Goal: Information Seeking & Learning: Check status

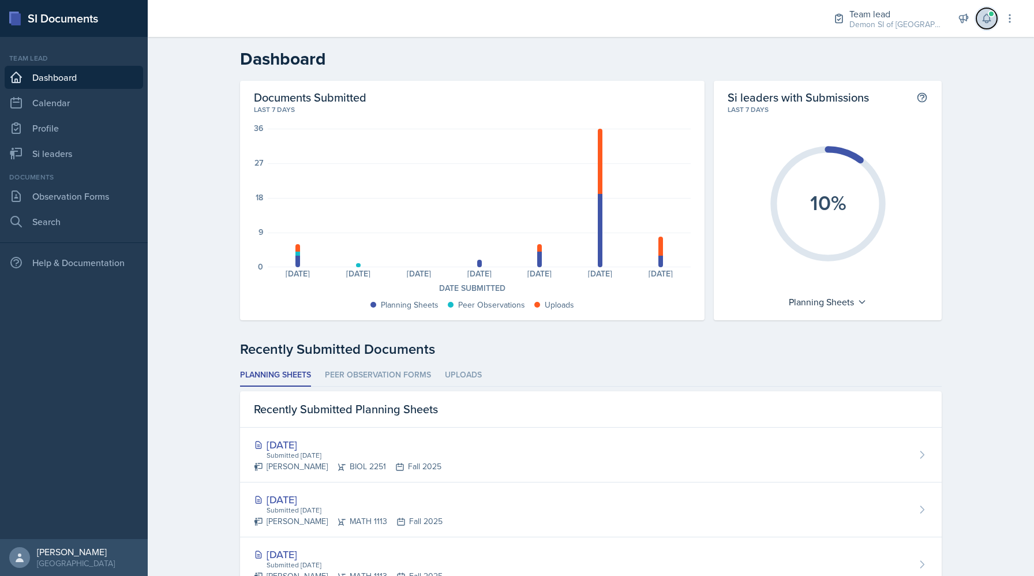
click at [990, 10] on span at bounding box center [991, 13] width 7 height 7
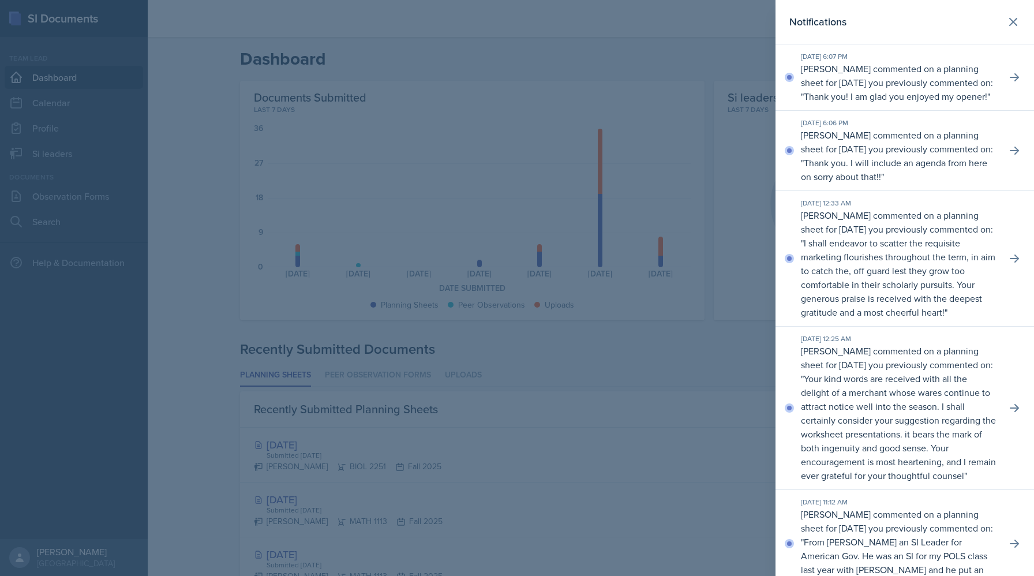
click at [400, 172] on div at bounding box center [517, 288] width 1034 height 576
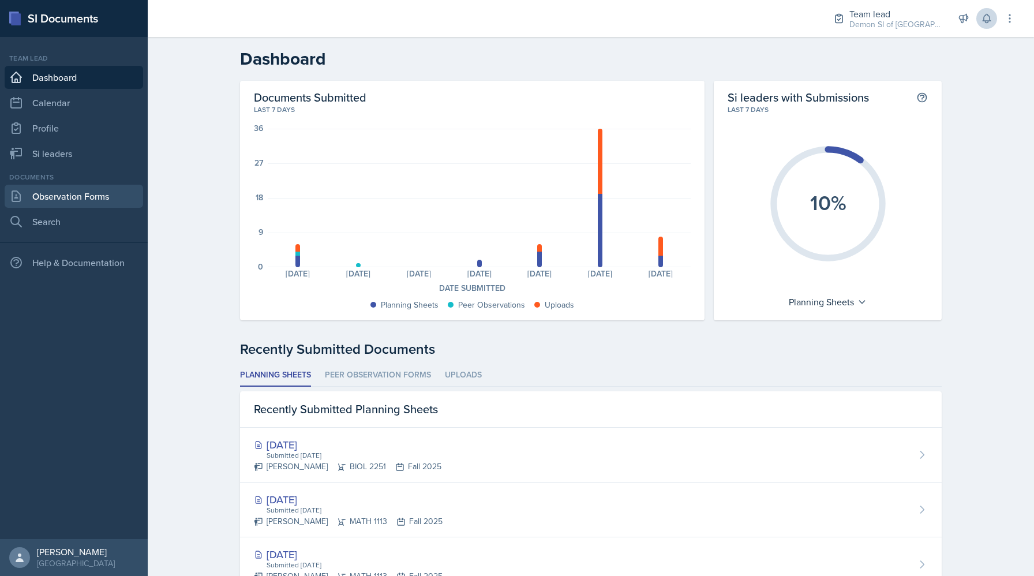
click at [93, 200] on link "Observation Forms" at bounding box center [74, 196] width 139 height 23
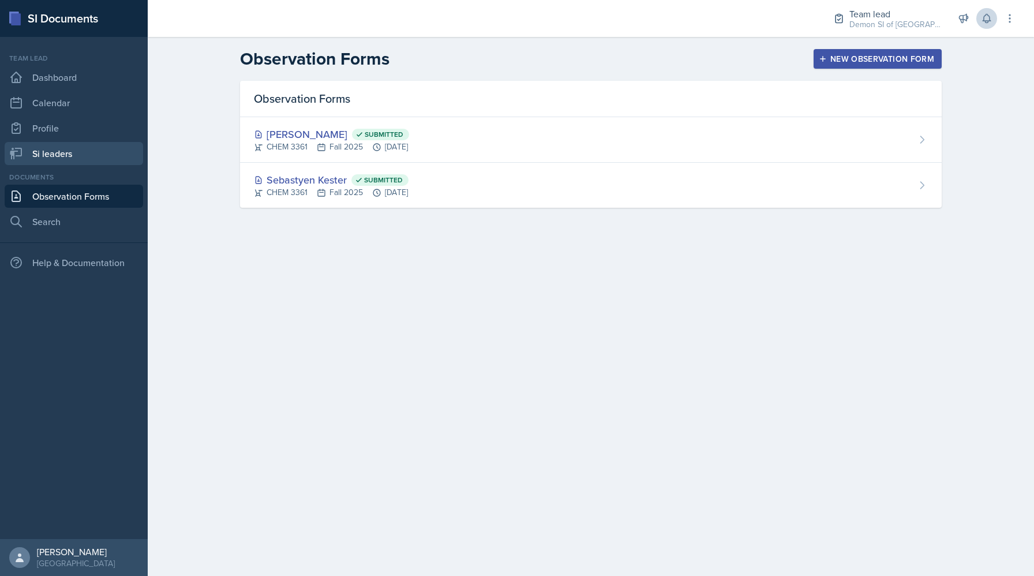
click at [38, 151] on link "Si leaders" at bounding box center [74, 153] width 139 height 23
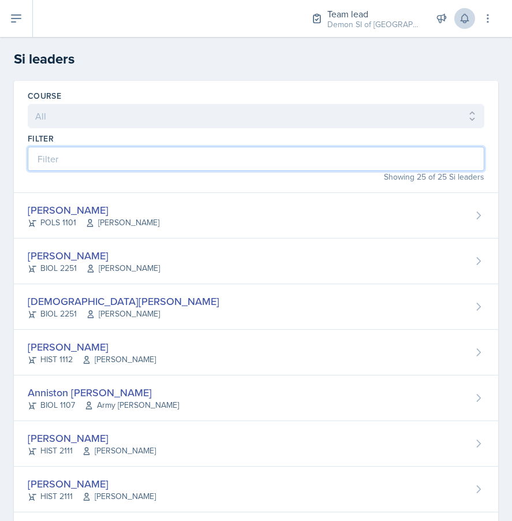
click at [124, 163] on input at bounding box center [256, 159] width 457 height 24
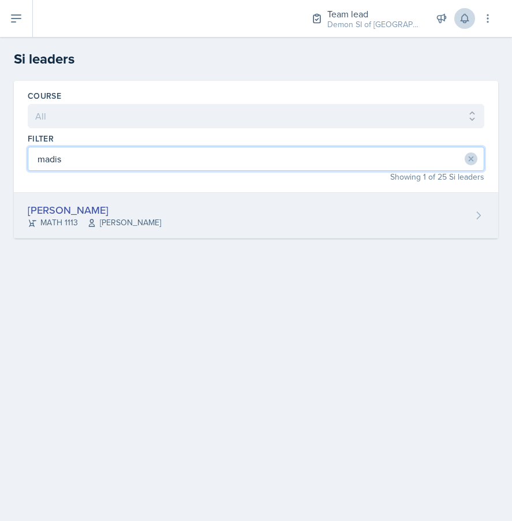
type input "madis"
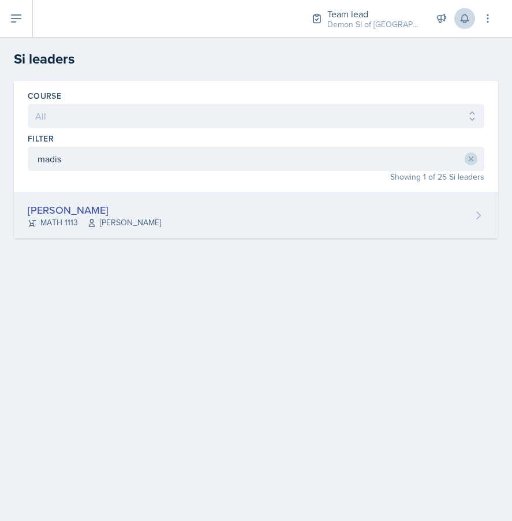
click at [114, 205] on div "[PERSON_NAME]" at bounding box center [94, 210] width 133 height 16
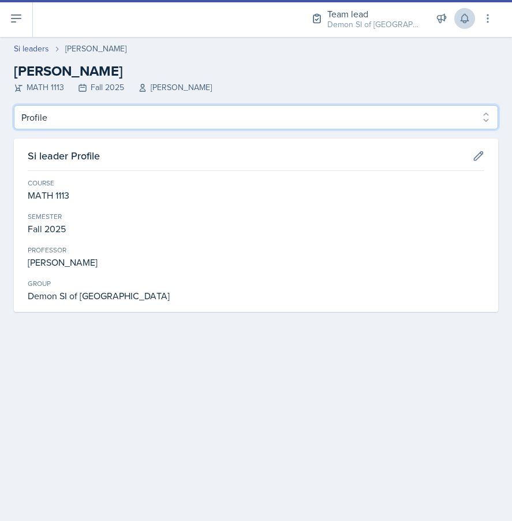
click at [110, 117] on select "Profile Planning Sheets Observation Forms Uploads" at bounding box center [256, 117] width 484 height 24
select select "Planning Sheets"
click at [14, 105] on select "Profile Planning Sheets Observation Forms Uploads" at bounding box center [256, 117] width 484 height 24
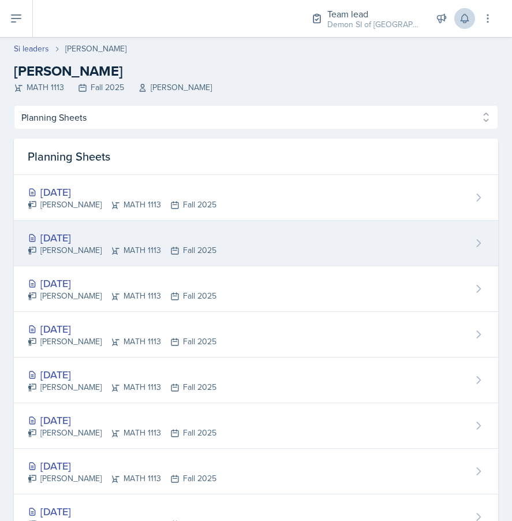
click at [72, 248] on div "[PERSON_NAME] MATH 1113 Fall 2025" at bounding box center [122, 250] width 189 height 12
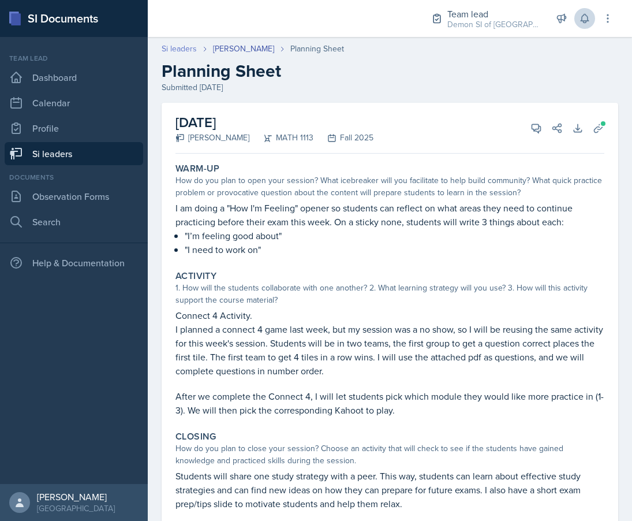
click at [192, 49] on link "Si leaders" at bounding box center [179, 49] width 35 height 12
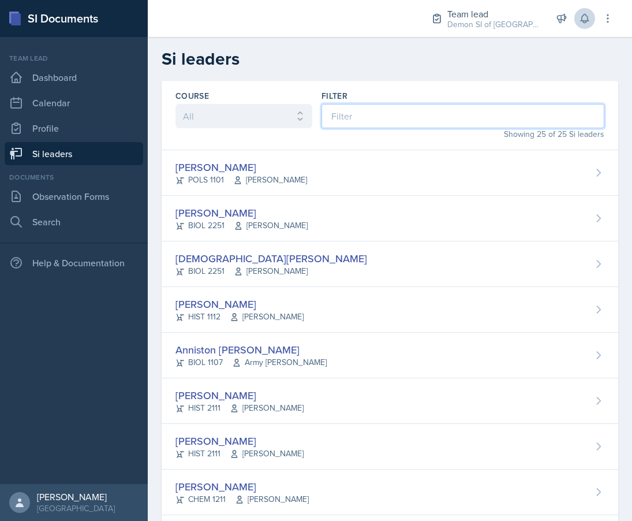
click at [409, 115] on input at bounding box center [462, 116] width 283 height 24
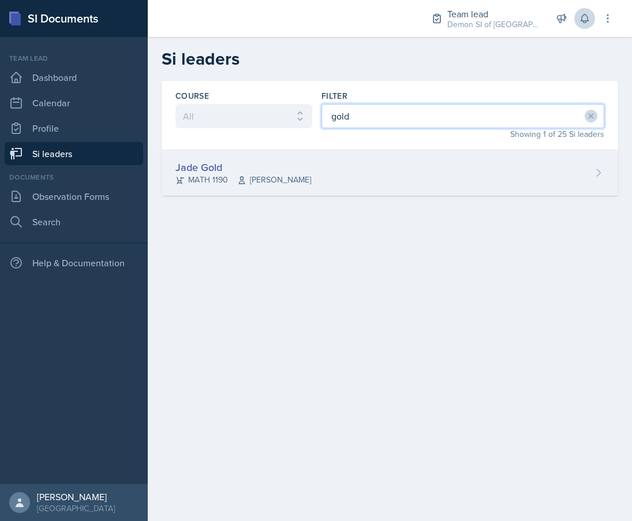
type input "gold"
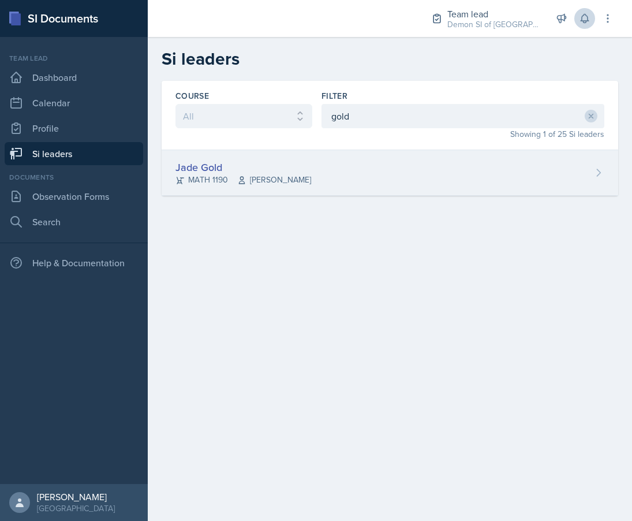
click at [373, 180] on div "Jade Gold MATH 1190 [PERSON_NAME]" at bounding box center [390, 173] width 457 height 46
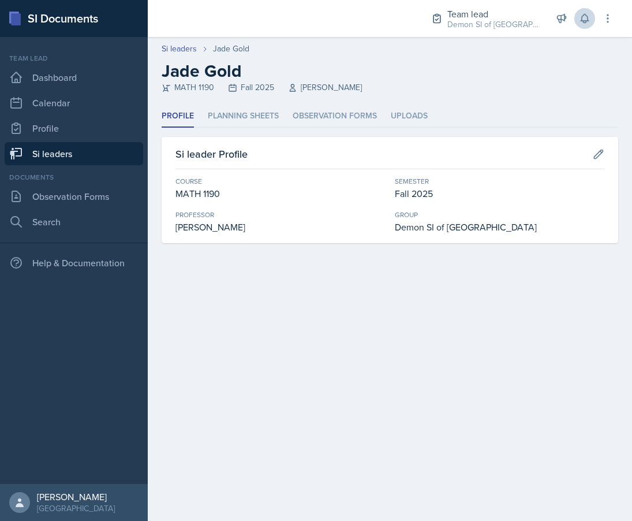
click at [236, 129] on div "Profile Planning Sheets Observation Forms Uploads Profile Planning Sheets Obser…" at bounding box center [390, 174] width 457 height 138
click at [236, 125] on li "Planning Sheets" at bounding box center [243, 116] width 71 height 23
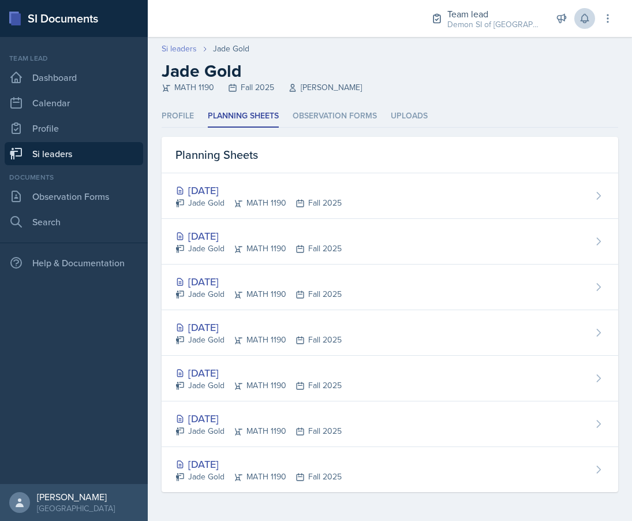
click at [183, 53] on link "Si leaders" at bounding box center [179, 49] width 35 height 12
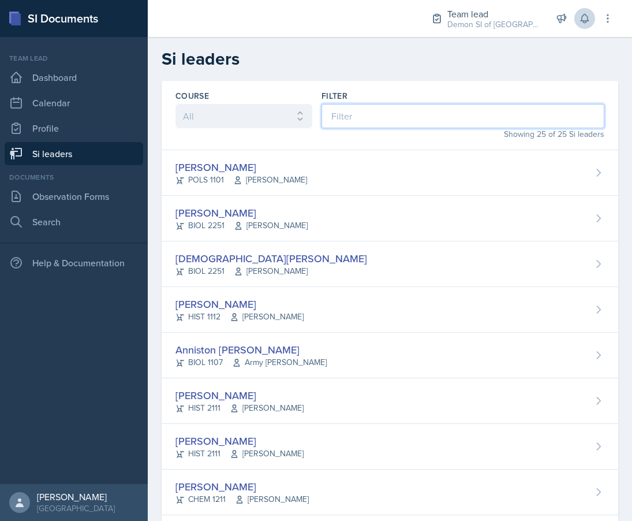
click at [337, 116] on input at bounding box center [462, 116] width 283 height 24
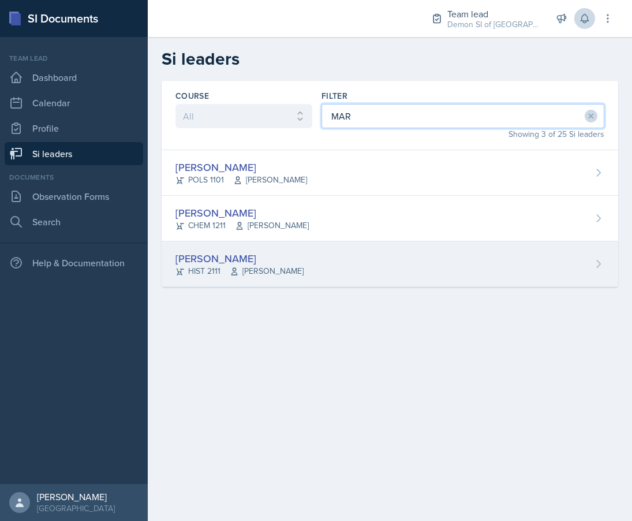
type input "MAR"
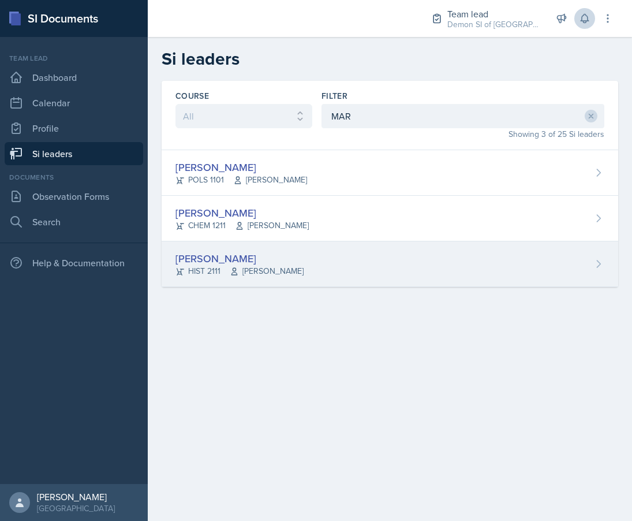
click at [306, 257] on div "[PERSON_NAME] HIST 2111 [PERSON_NAME]" at bounding box center [390, 264] width 457 height 46
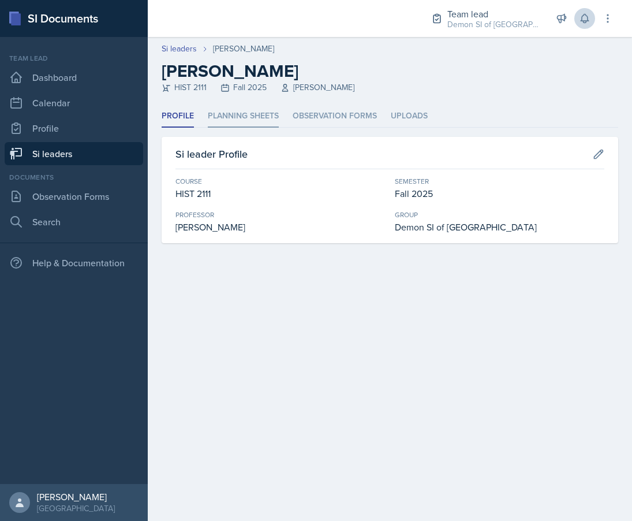
click at [257, 125] on li "Planning Sheets" at bounding box center [243, 116] width 71 height 23
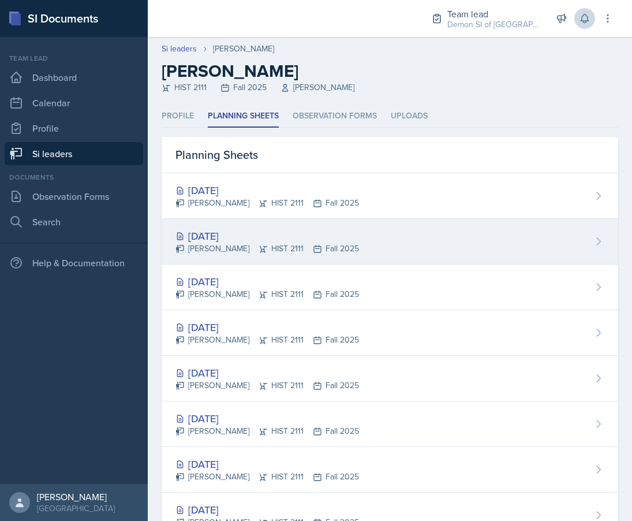
click at [251, 238] on div "[DATE]" at bounding box center [267, 236] width 184 height 16
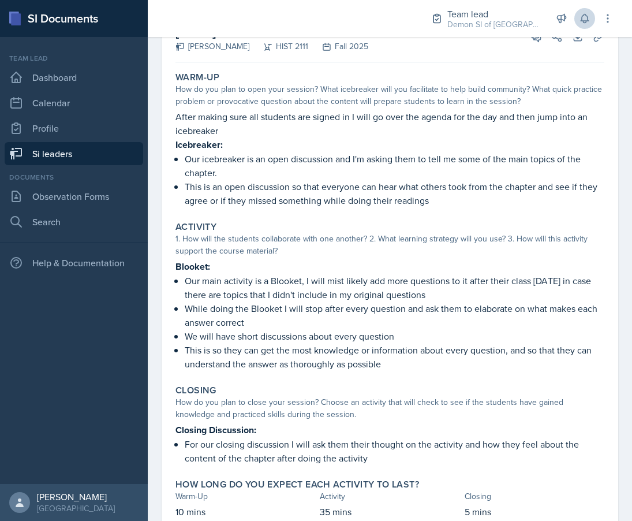
scroll to position [84, 0]
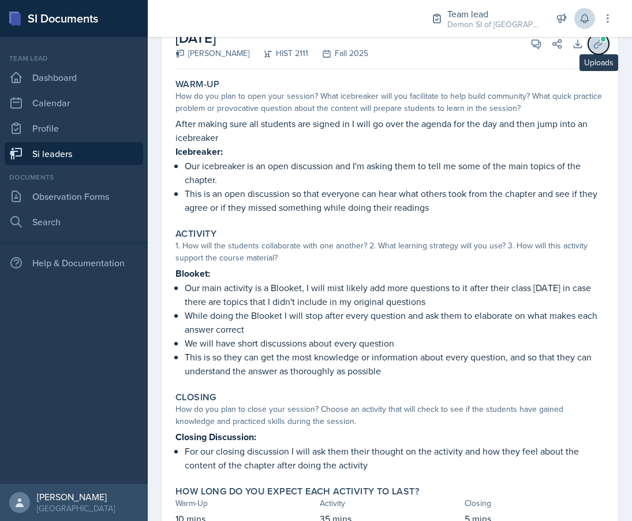
click at [599, 47] on icon at bounding box center [599, 44] width 12 height 12
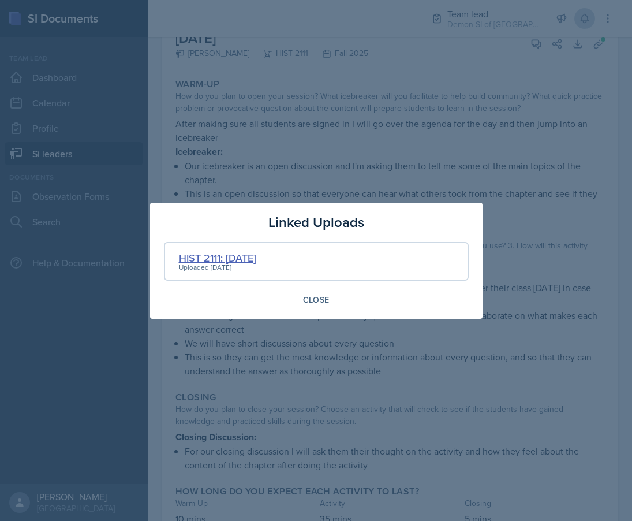
click at [214, 257] on div "HIST 2111: [DATE]" at bounding box center [217, 258] width 77 height 16
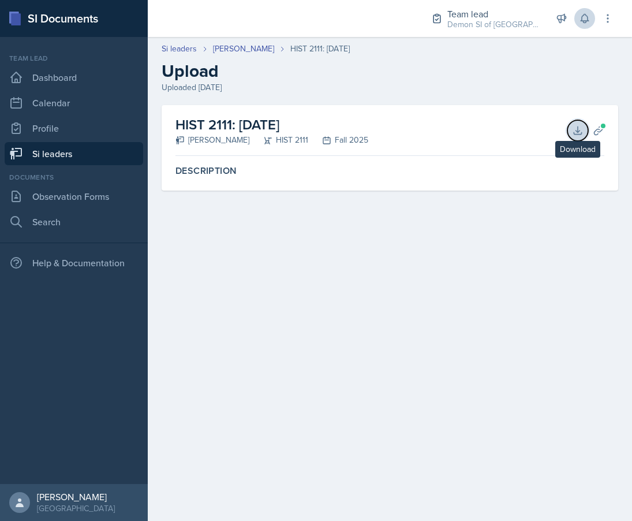
click at [570, 133] on button "Download" at bounding box center [577, 130] width 21 height 21
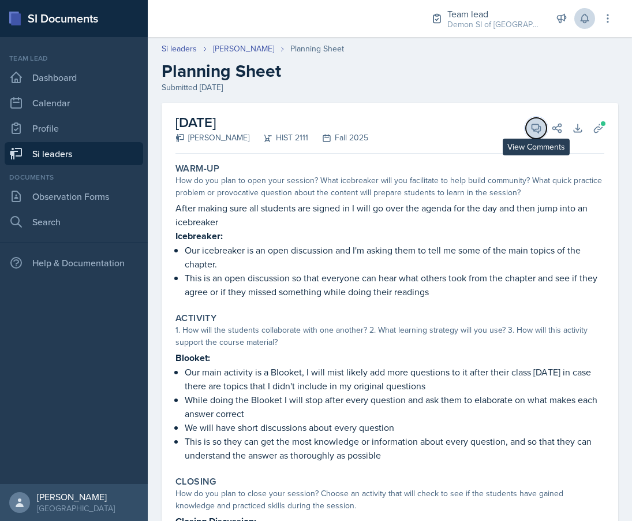
click at [536, 124] on icon at bounding box center [536, 128] width 9 height 9
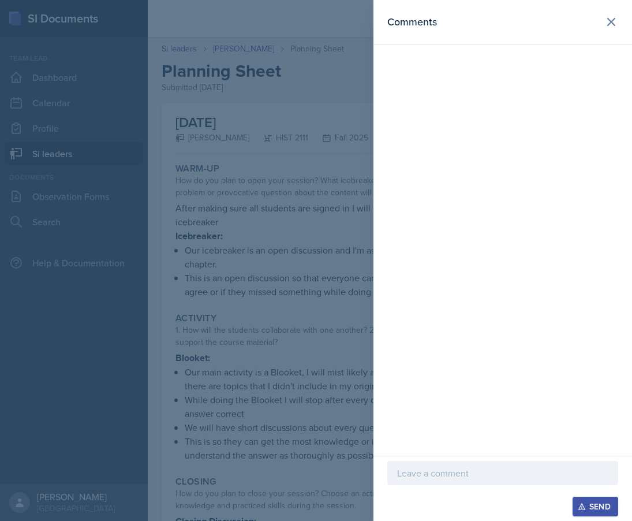
click at [306, 323] on div at bounding box center [316, 260] width 632 height 521
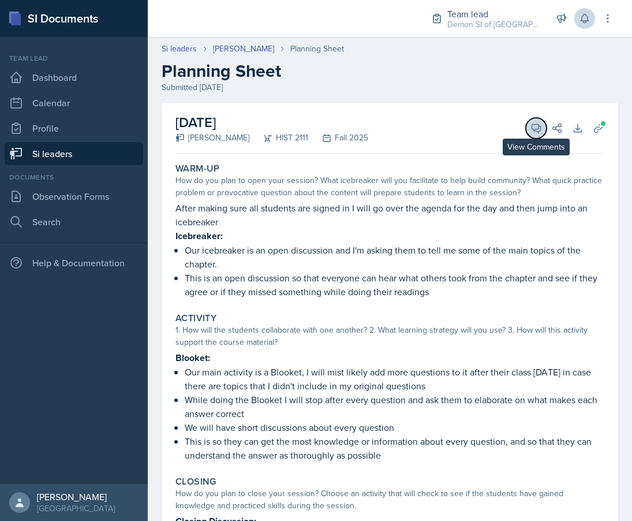
click at [536, 136] on button "View Comments" at bounding box center [536, 128] width 21 height 21
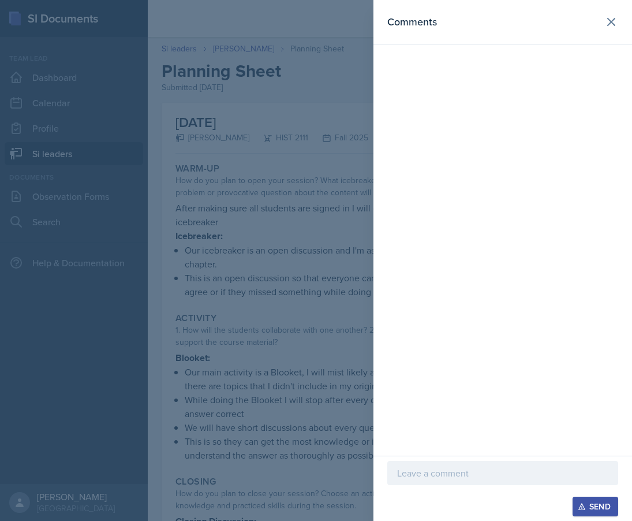
click at [526, 118] on button "View Comments" at bounding box center [536, 128] width 21 height 21
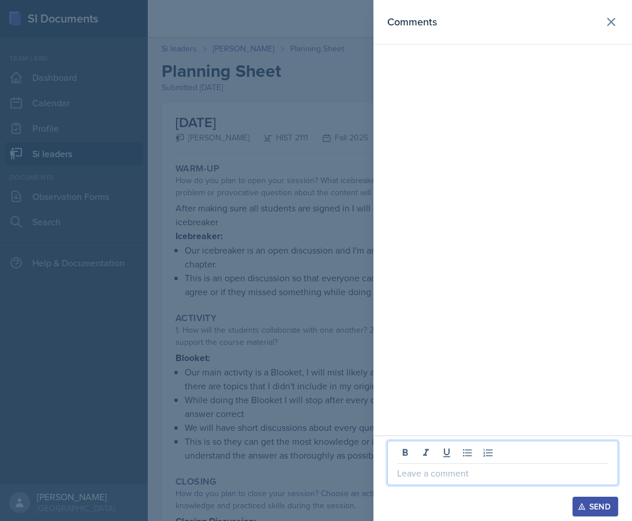
click at [448, 470] on p at bounding box center [502, 473] width 211 height 14
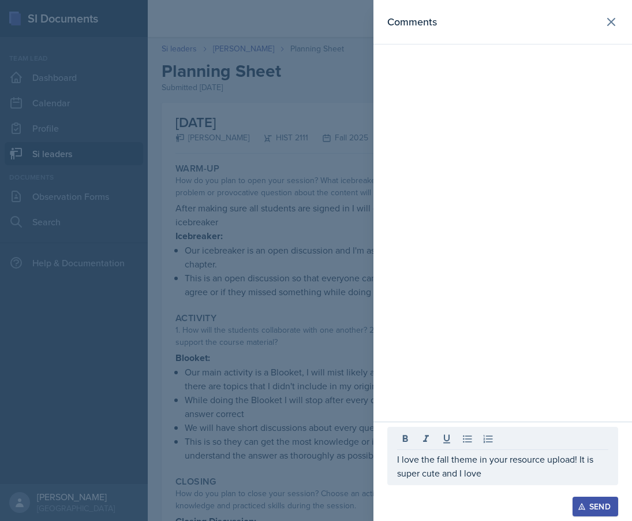
click at [223, 387] on div at bounding box center [316, 260] width 632 height 521
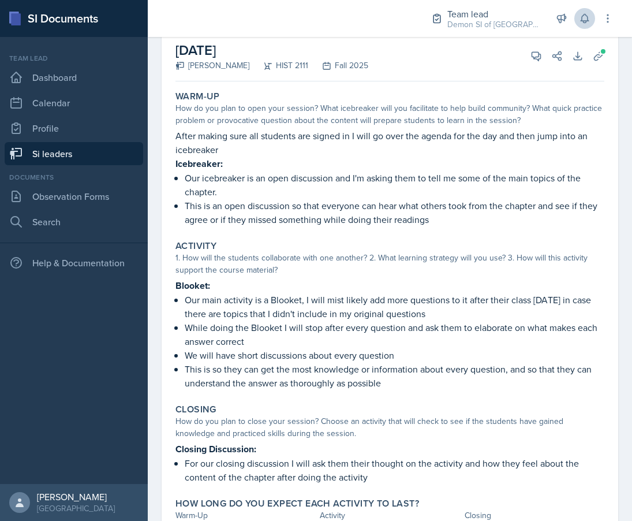
scroll to position [82, 0]
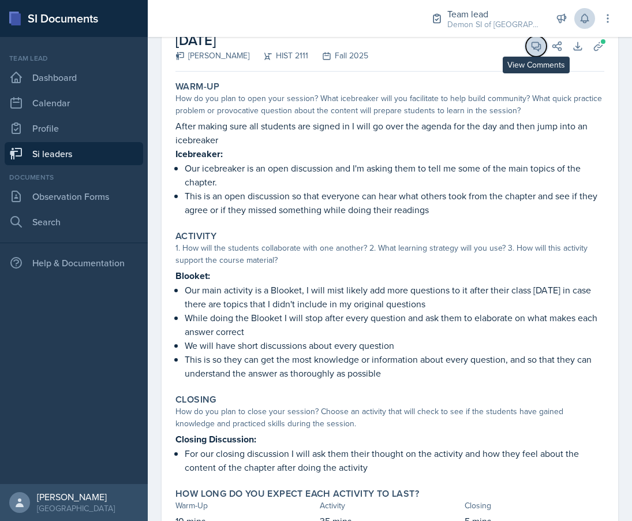
click at [536, 45] on icon at bounding box center [536, 46] width 12 height 12
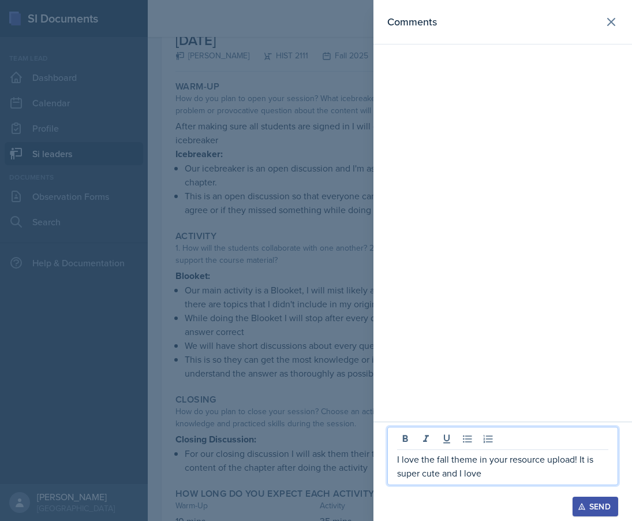
click at [500, 476] on p "I love the fall theme in your resource upload! It is super cute and I love" at bounding box center [502, 466] width 211 height 28
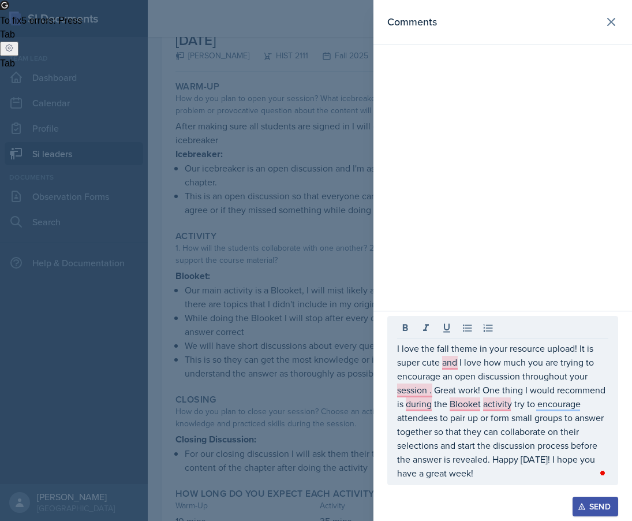
click at [605, 469] on button "Open Grammarly." at bounding box center [602, 472] width 9 height 9
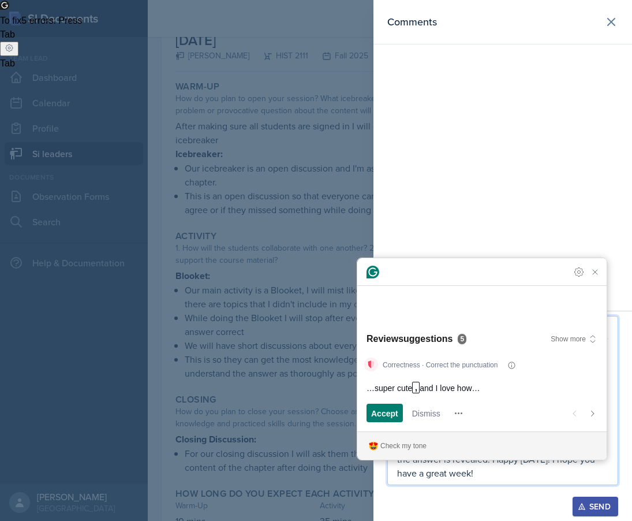
click at [602, 469] on p "I love the fall theme in your resource upload! It is super cute and I love how …" at bounding box center [502, 410] width 211 height 139
click at [395, 414] on span "Accept" at bounding box center [384, 413] width 27 height 12
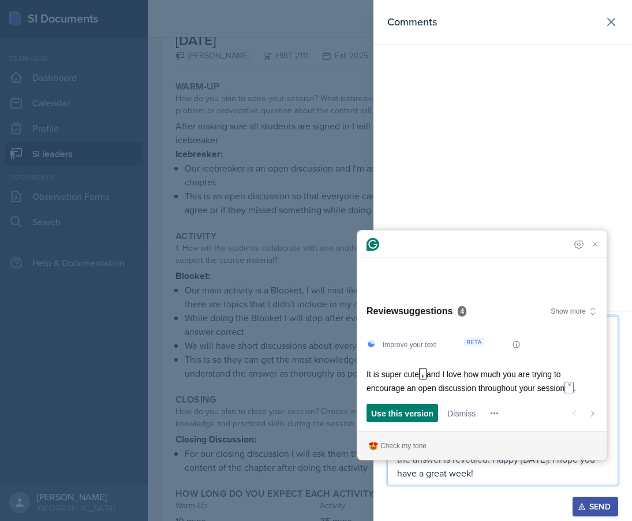
scroll to position [134, 0]
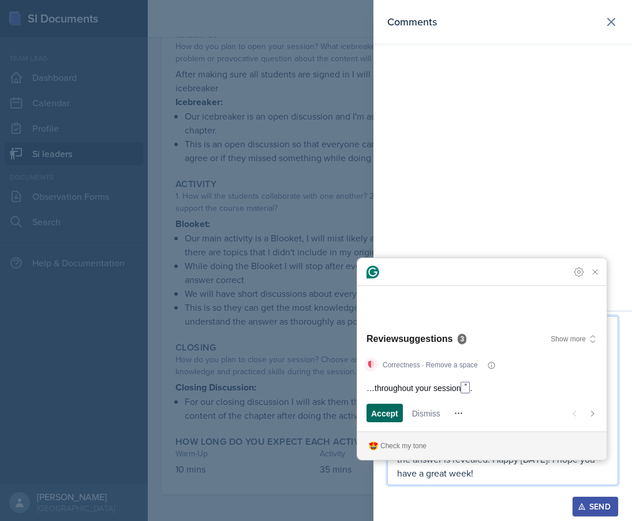
click at [390, 411] on span "Accept" at bounding box center [384, 413] width 27 height 12
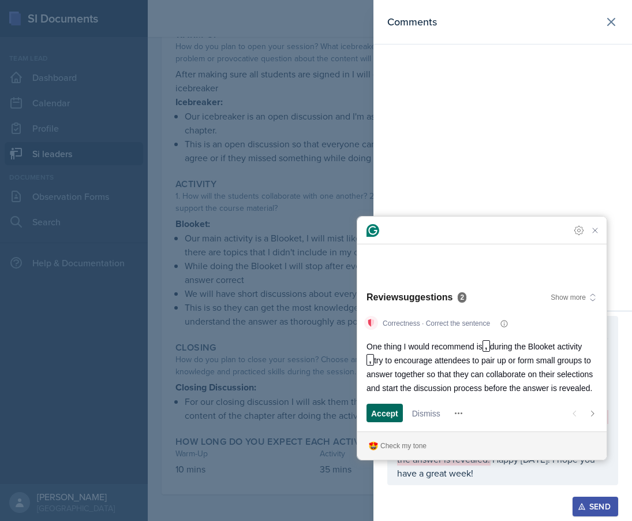
click at [391, 411] on span "Accept" at bounding box center [384, 413] width 27 height 12
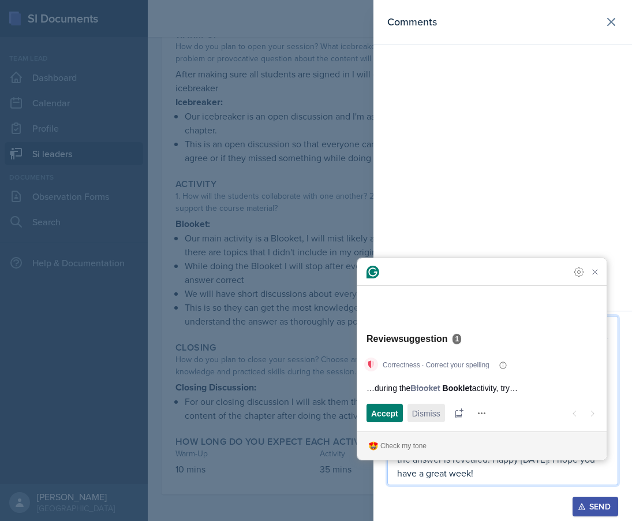
click at [414, 416] on span "Dismiss" at bounding box center [426, 413] width 28 height 12
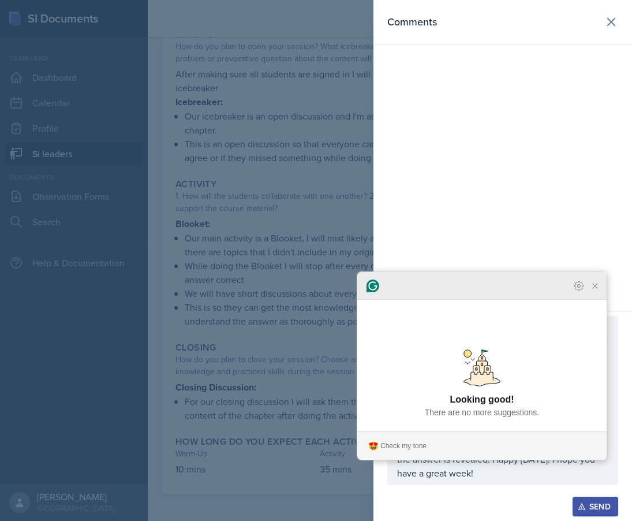
click at [592, 293] on icon "Close Grammarly Assistant" at bounding box center [595, 286] width 14 height 14
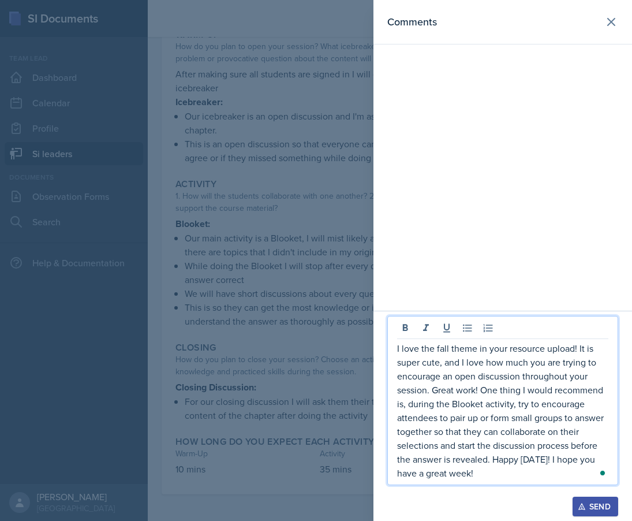
click at [512, 455] on p "I love the fall theme in your resource upload! It is super cute, and I love how…" at bounding box center [502, 410] width 211 height 139
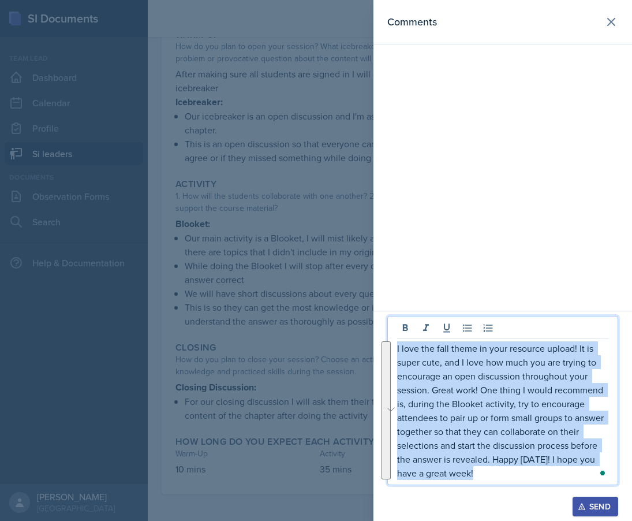
drag, startPoint x: 482, startPoint y: 476, endPoint x: 384, endPoint y: 331, distance: 174.2
click at [384, 331] on div "I love the fall theme in your resource upload! It is super cute, and I love how…" at bounding box center [502, 416] width 259 height 210
copy p "I love the fall theme in your resource upload! It is super cute, and I love how…"
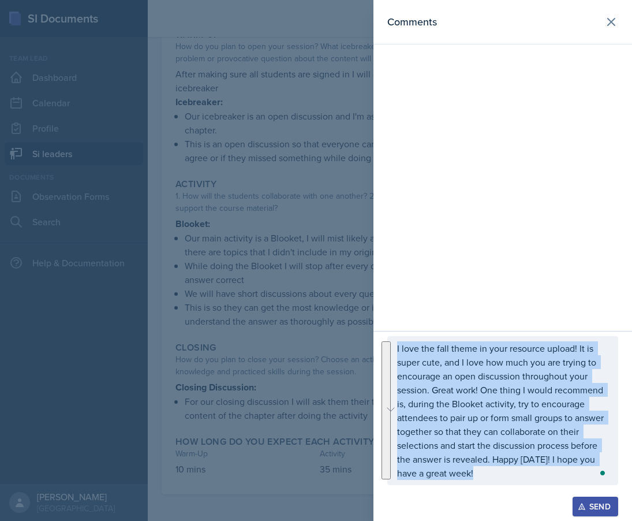
click at [587, 503] on div "Send" at bounding box center [595, 506] width 31 height 9
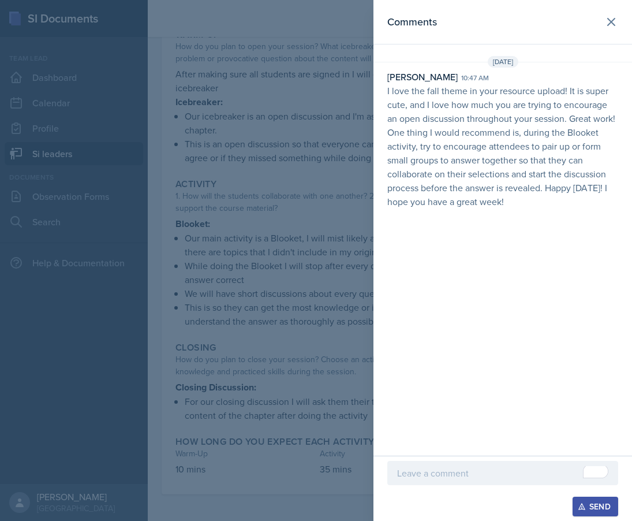
click at [252, 178] on div at bounding box center [316, 260] width 632 height 521
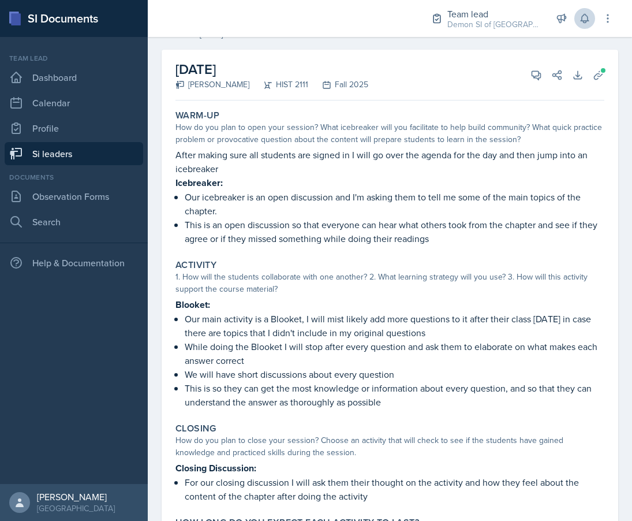
scroll to position [0, 0]
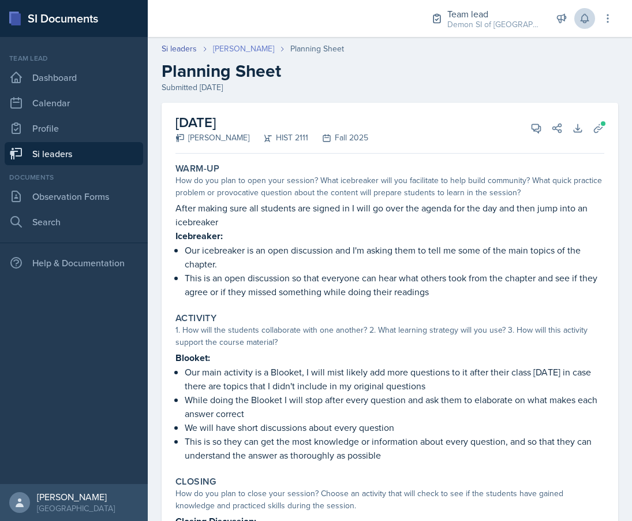
click at [232, 47] on link "[PERSON_NAME]" at bounding box center [243, 49] width 61 height 12
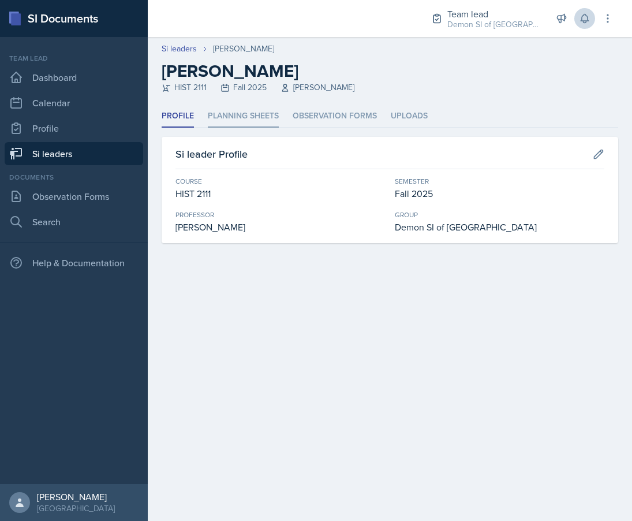
click at [231, 114] on li "Planning Sheets" at bounding box center [243, 116] width 71 height 23
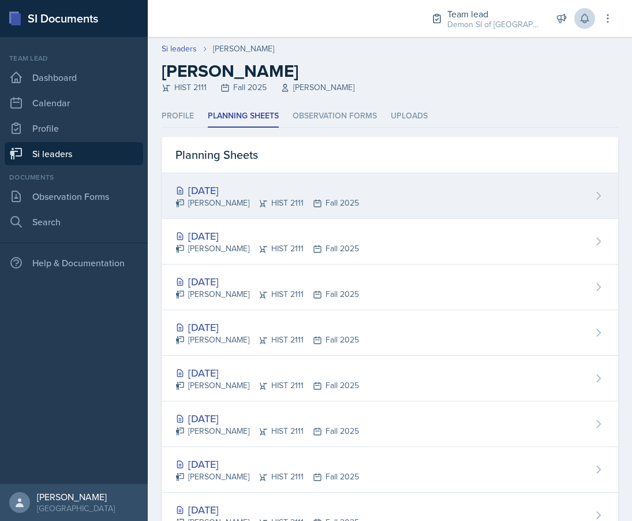
click at [215, 201] on div "[PERSON_NAME] HIST 2111 Fall 2025" at bounding box center [267, 203] width 184 height 12
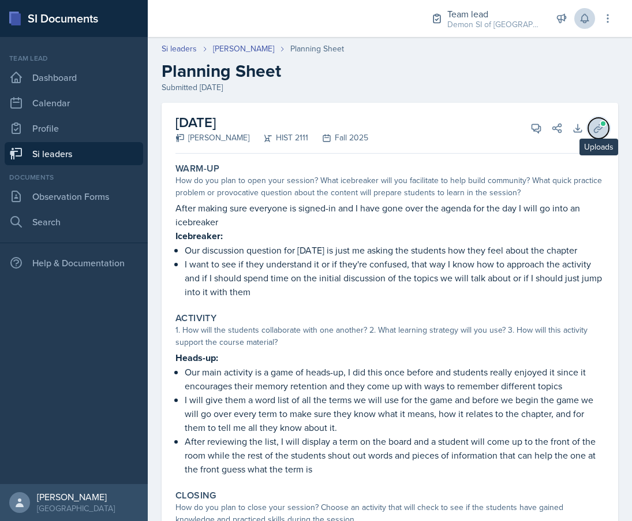
click at [605, 132] on button "Uploads" at bounding box center [598, 128] width 21 height 21
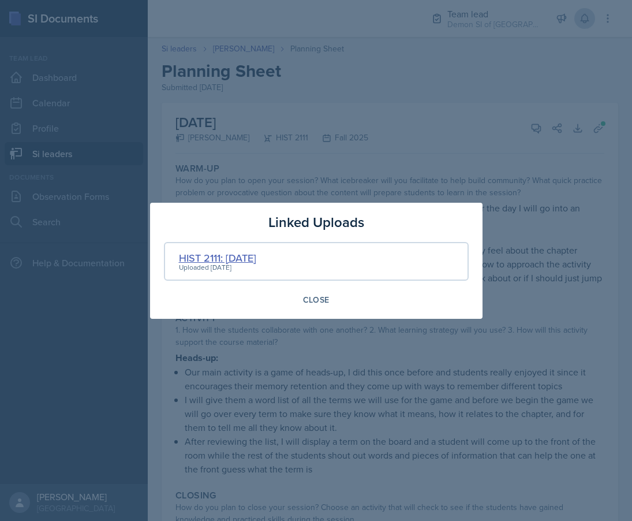
click at [225, 259] on div "HIST 2111: [DATE]" at bounding box center [217, 258] width 77 height 16
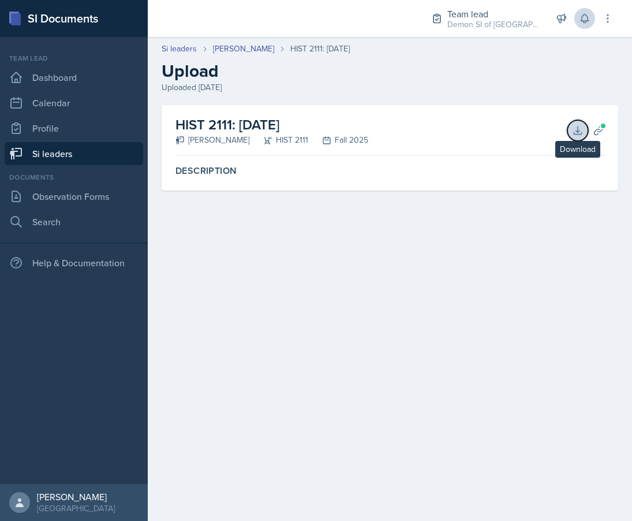
click at [574, 129] on icon at bounding box center [578, 131] width 12 height 12
click at [234, 50] on link "[PERSON_NAME]" at bounding box center [243, 49] width 61 height 12
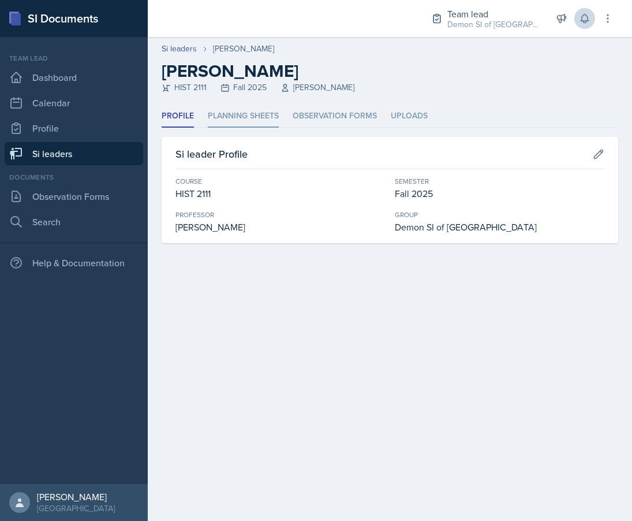
click at [251, 117] on li "Planning Sheets" at bounding box center [243, 116] width 71 height 23
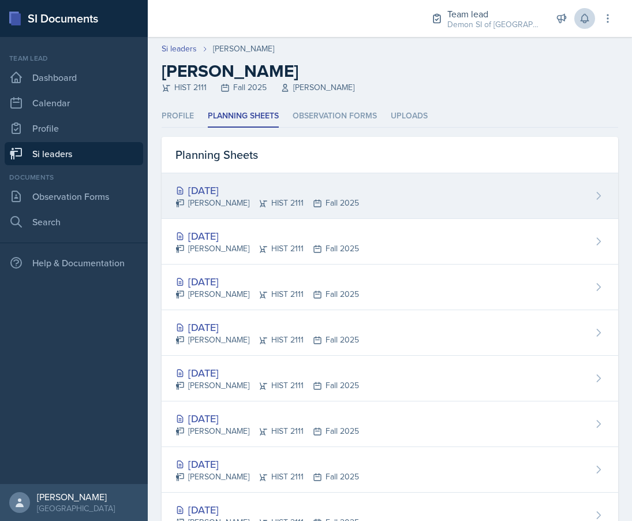
click at [276, 192] on div "[DATE]" at bounding box center [267, 190] width 184 height 16
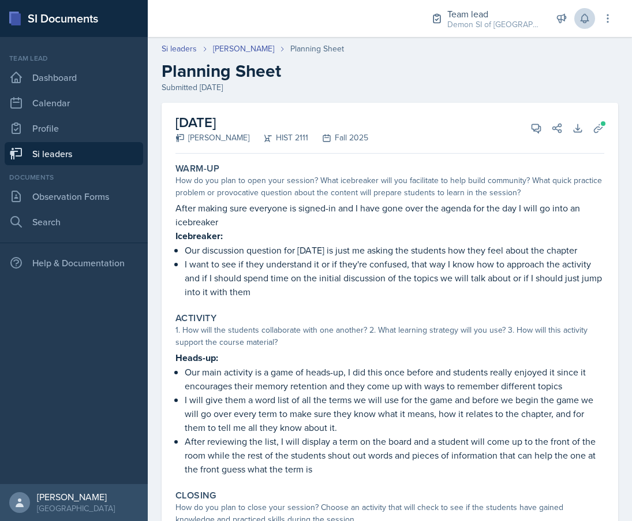
click at [525, 136] on div "[DATE] [PERSON_NAME] HIST 2111 Fall 2025 View Comments Comments Send Share Down…" at bounding box center [389, 128] width 429 height 51
click at [536, 124] on icon at bounding box center [536, 128] width 12 height 12
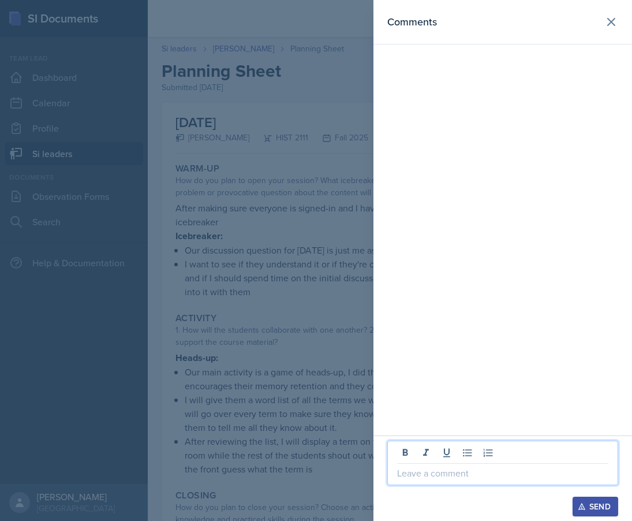
click at [431, 476] on p at bounding box center [502, 473] width 211 height 14
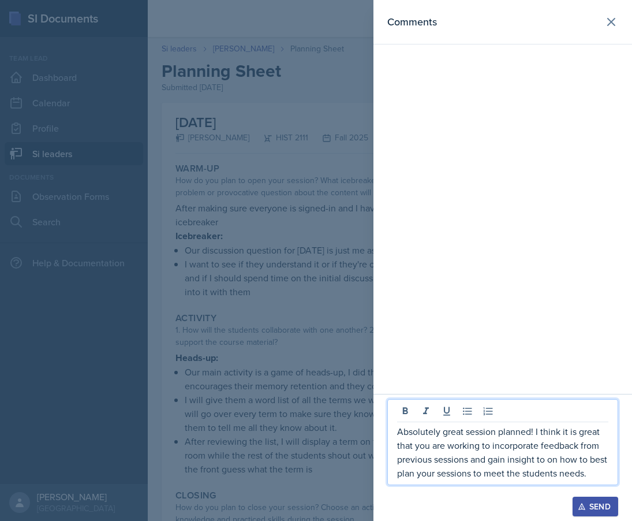
click at [246, 338] on div at bounding box center [316, 260] width 632 height 521
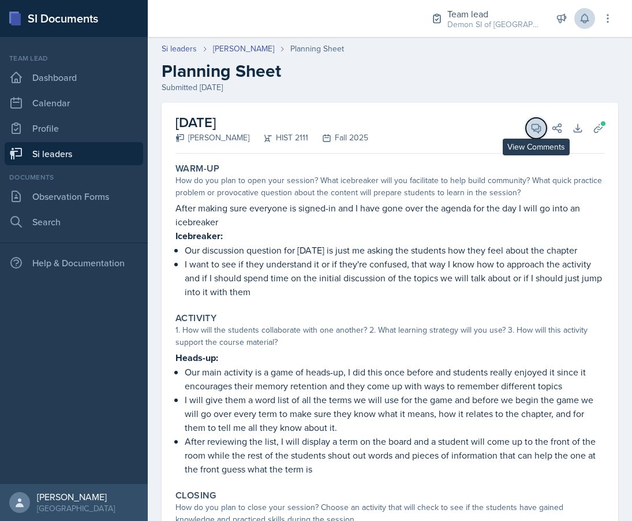
click at [528, 128] on button "View Comments" at bounding box center [536, 128] width 21 height 21
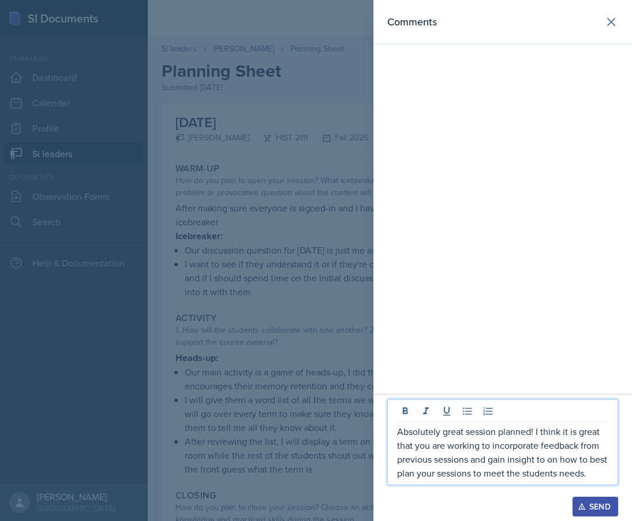
click at [608, 473] on div "Absolutely great session planned! I think it is great that you are working to i…" at bounding box center [502, 442] width 231 height 86
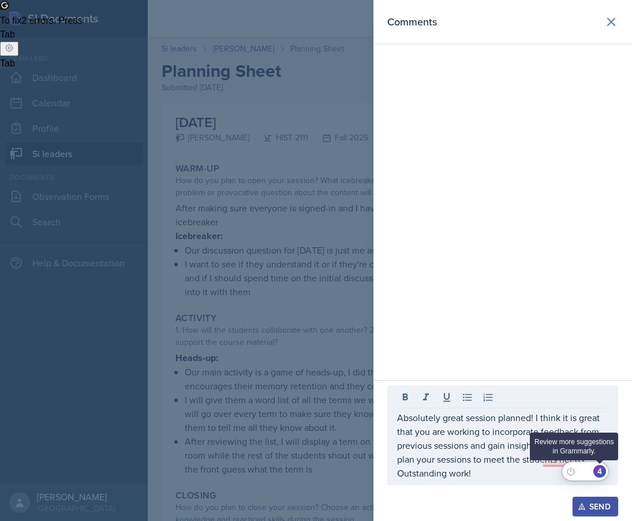
click at [596, 470] on div "4" at bounding box center [599, 471] width 13 height 13
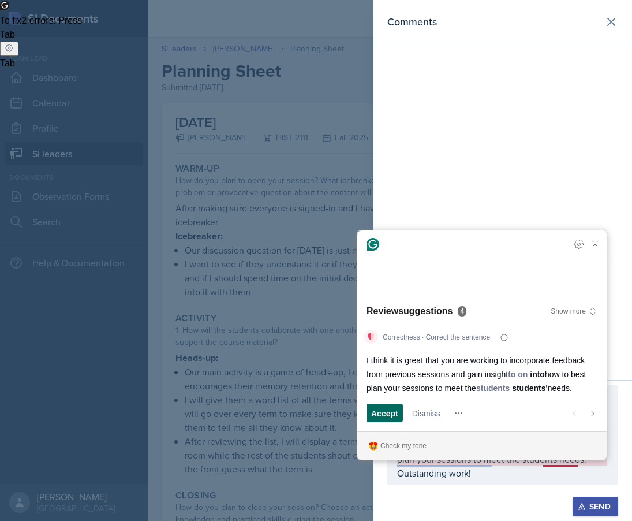
click at [391, 410] on span "Accept" at bounding box center [384, 413] width 27 height 12
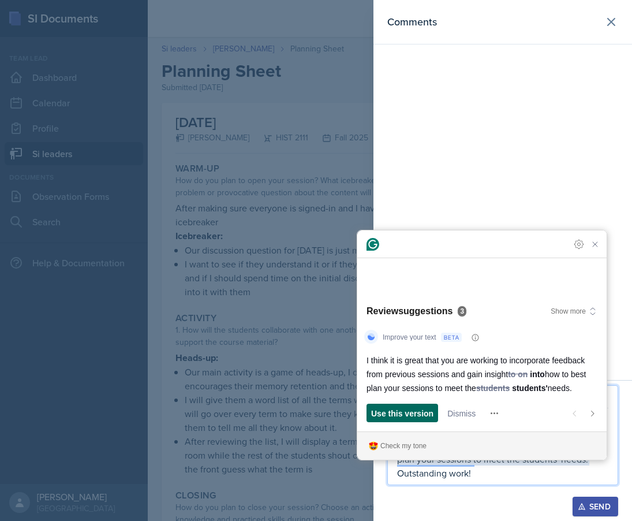
scroll to position [132, 0]
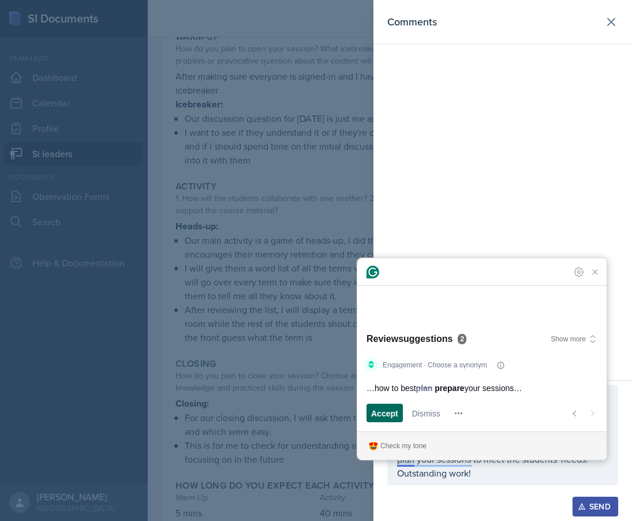
click at [372, 405] on div "Accept" at bounding box center [384, 412] width 27 height 18
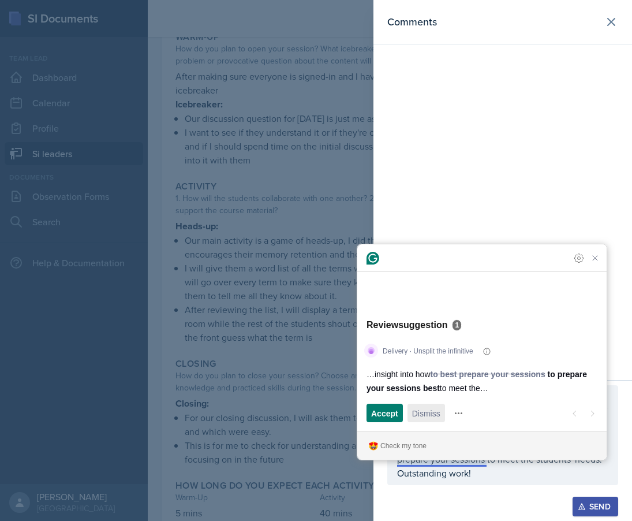
click at [424, 420] on div "Dismiss" at bounding box center [426, 412] width 28 height 18
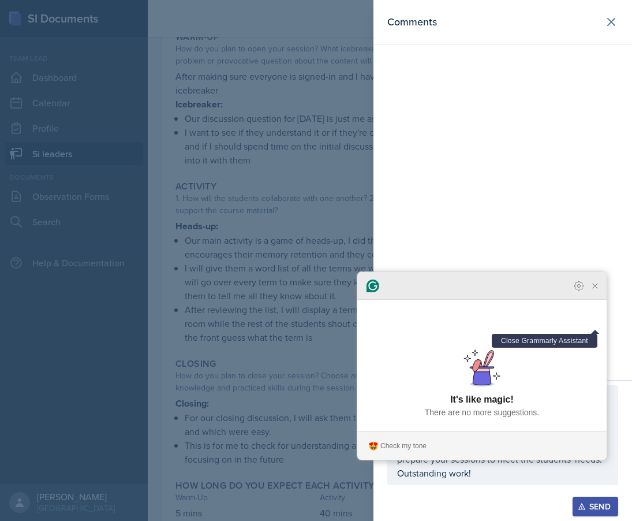
click at [592, 290] on icon "Close Grammarly Assistant" at bounding box center [594, 285] width 9 height 9
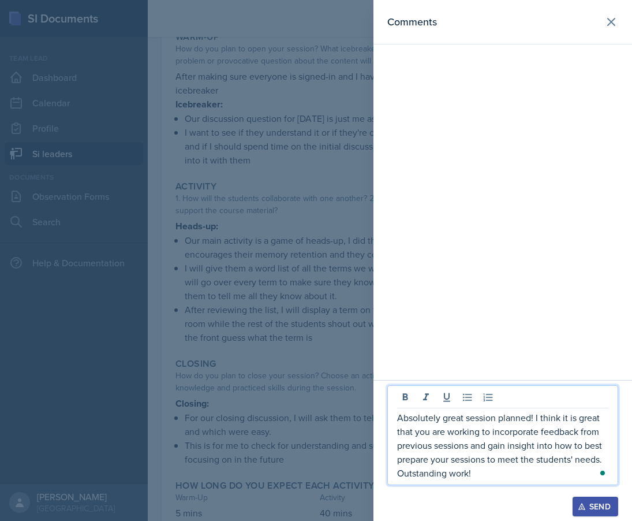
drag, startPoint x: 491, startPoint y: 475, endPoint x: 346, endPoint y: 384, distance: 171.7
click at [346, 384] on div "Comments Absolutely great session planned! I think it is great that you are wor…" at bounding box center [316, 260] width 632 height 521
copy p "Absolutely great session planned! I think it is great that you are working to i…"
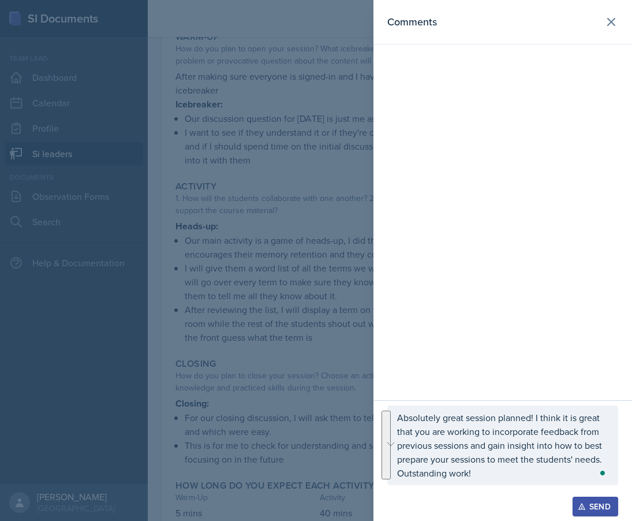
click at [600, 508] on div "Send" at bounding box center [595, 506] width 31 height 9
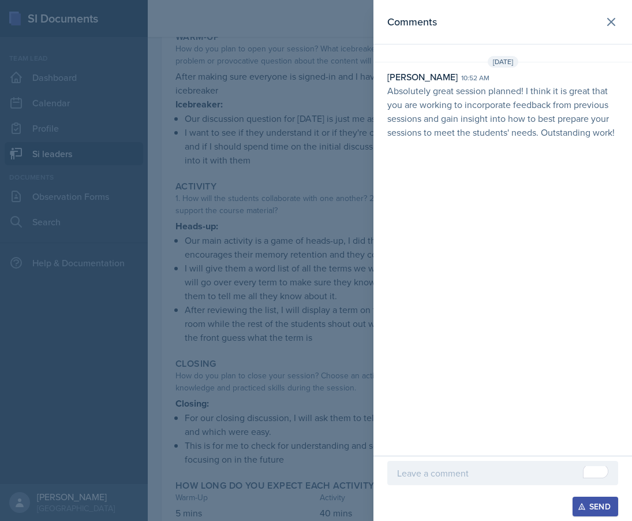
click at [375, 125] on div "[PERSON_NAME] 10:52 am Absolutely great session planned! I think it is great th…" at bounding box center [502, 104] width 259 height 69
click at [309, 141] on div at bounding box center [316, 260] width 632 height 521
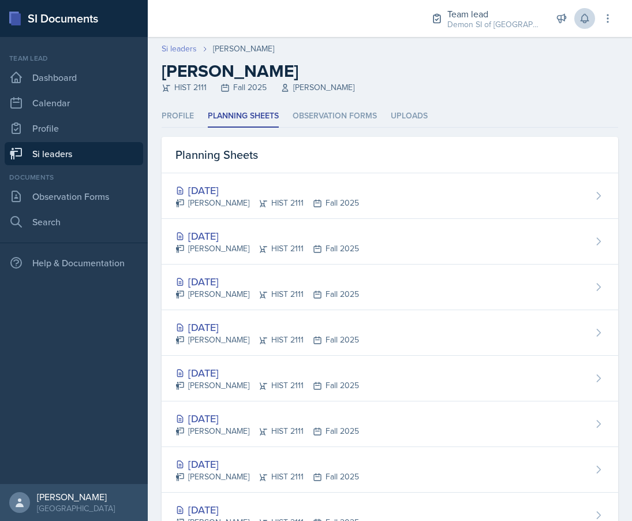
click at [190, 50] on link "Si leaders" at bounding box center [179, 49] width 35 height 12
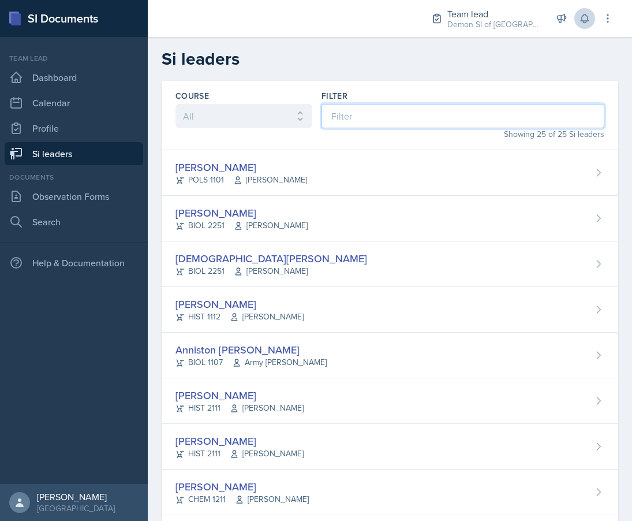
click at [447, 108] on input at bounding box center [462, 116] width 283 height 24
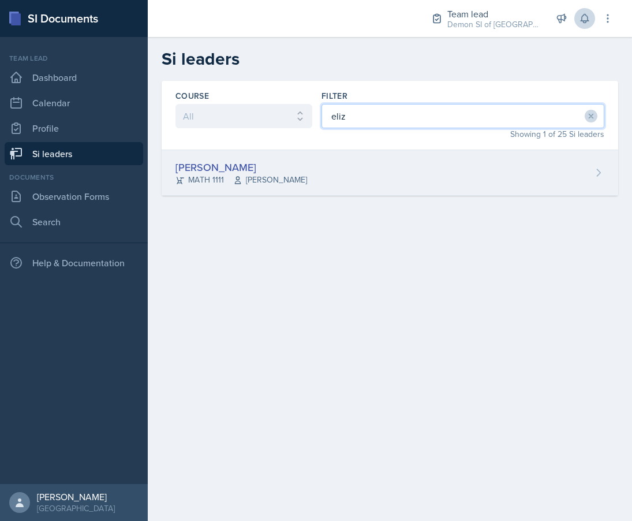
type input "eliz"
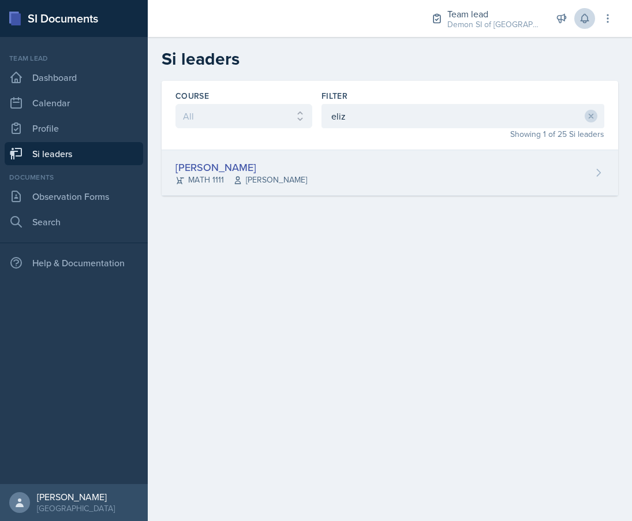
click at [368, 159] on div "[PERSON_NAME] MATH 1111 [PERSON_NAME]" at bounding box center [390, 173] width 457 height 46
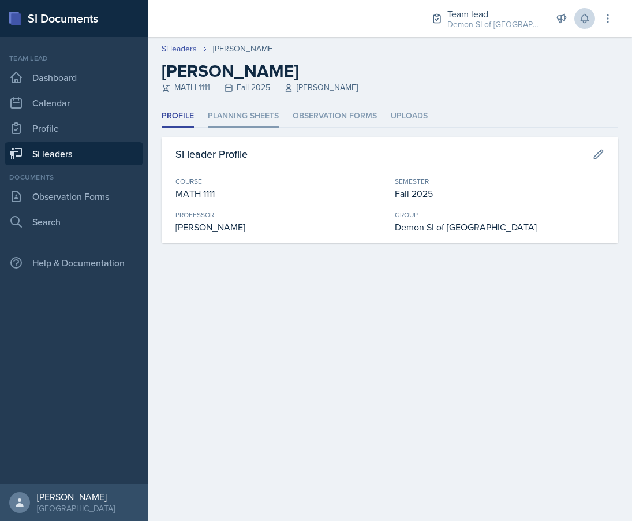
click at [230, 121] on li "Planning Sheets" at bounding box center [243, 116] width 71 height 23
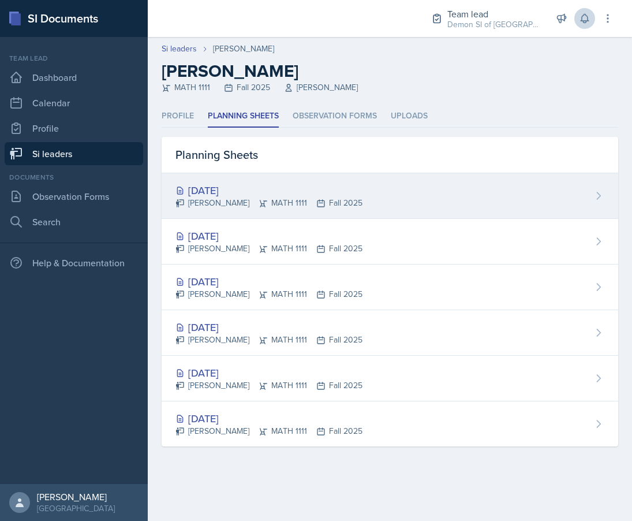
click at [230, 197] on div "[PERSON_NAME] MATH 1111 Fall 2025" at bounding box center [268, 203] width 187 height 12
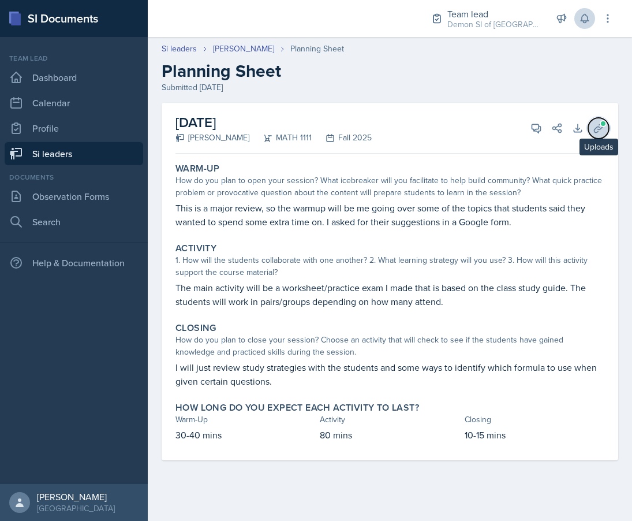
click at [604, 125] on span at bounding box center [603, 123] width 7 height 7
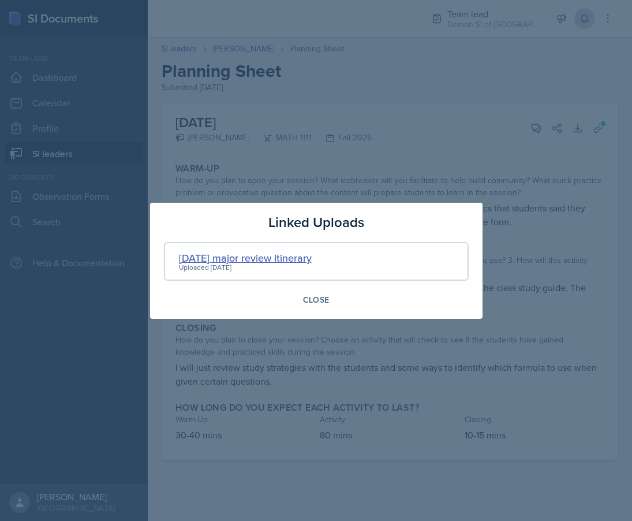
click at [211, 255] on div "[DATE] major review itinerary" at bounding box center [245, 258] width 133 height 16
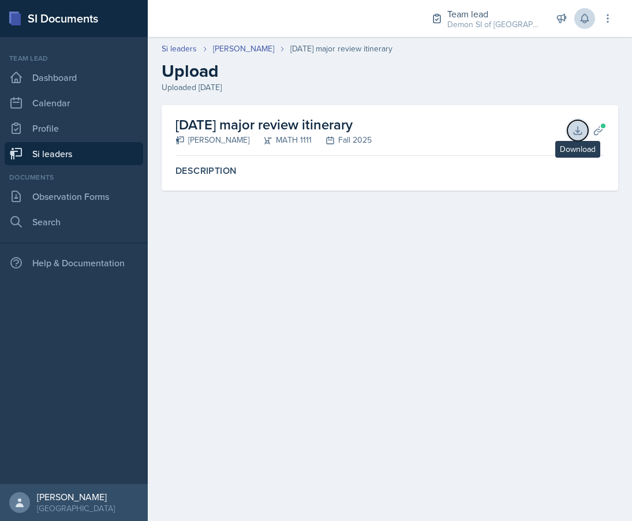
click at [569, 130] on button "Download" at bounding box center [577, 130] width 21 height 21
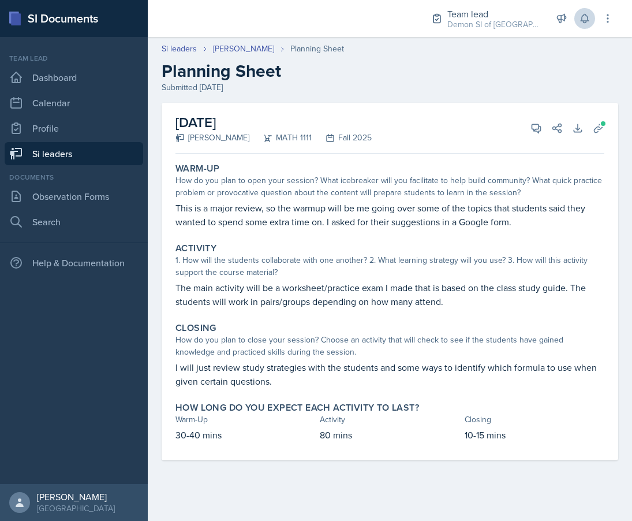
click at [181, 42] on header "Si leaders [PERSON_NAME] Planning Sheet Planning Sheet Submitted [DATE]" at bounding box center [390, 68] width 484 height 74
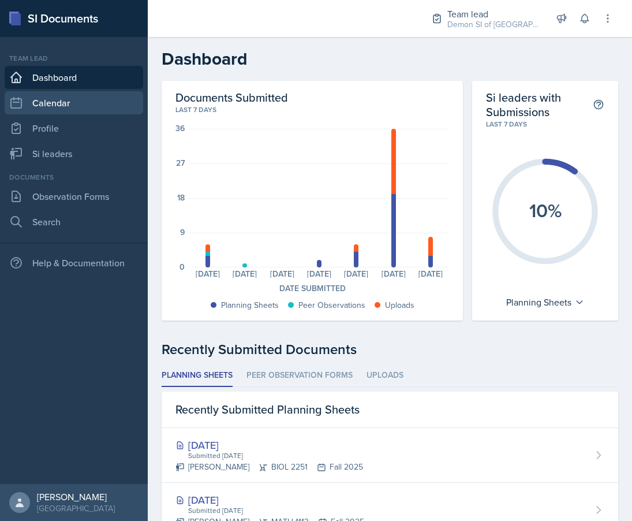
click at [62, 105] on link "Calendar" at bounding box center [74, 102] width 139 height 23
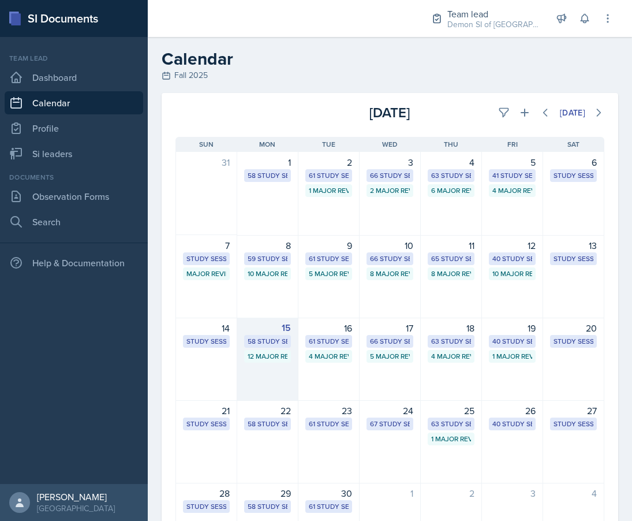
click at [265, 354] on div "12 Major Review Sessions" at bounding box center [268, 356] width 40 height 10
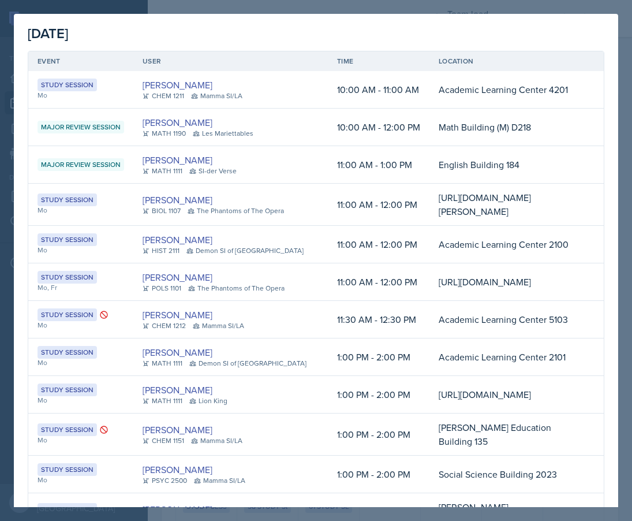
click at [186, 3] on div at bounding box center [316, 260] width 632 height 521
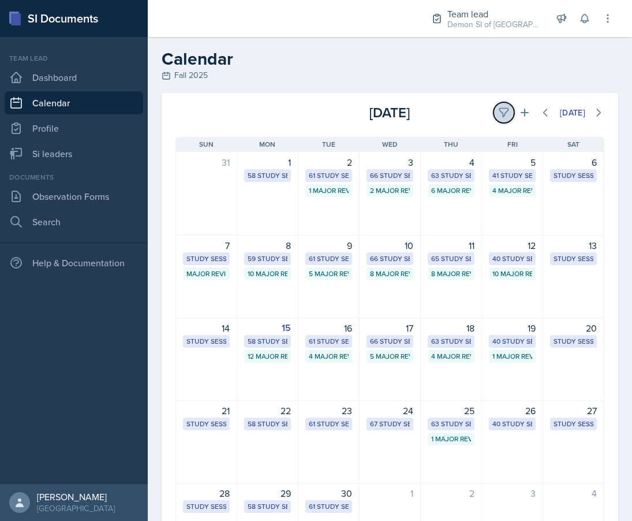
click at [500, 117] on icon at bounding box center [504, 113] width 12 height 12
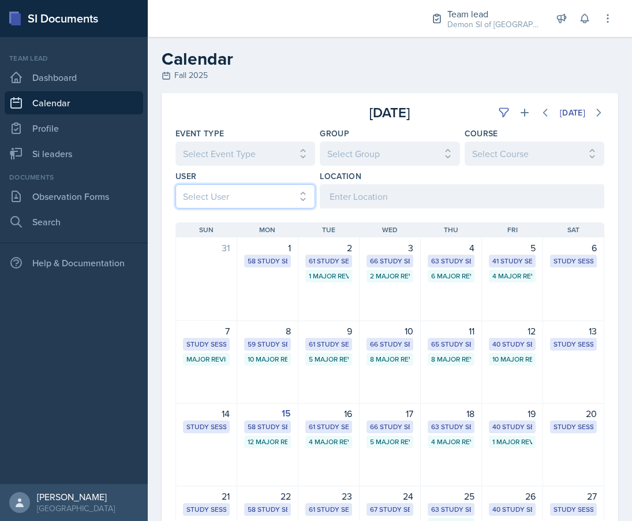
click at [240, 197] on select "Select User All" at bounding box center [245, 196] width 140 height 24
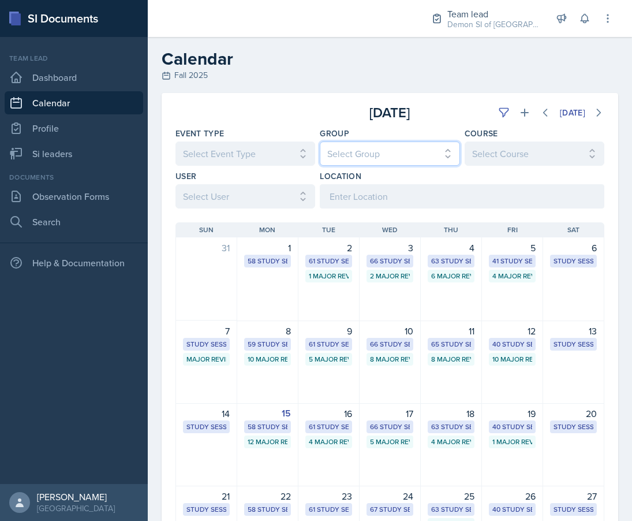
click at [353, 158] on select "Select Group All Demon SI of Fleet Street Les Mariettables Lion King Mamma SI/L…" at bounding box center [390, 153] width 140 height 24
select select "e892a4c8-123a-40ec-8aa5-ee50854cd130"
click at [320, 141] on select "Select Group All Demon SI of Fleet Street Les Mariettables Lion King Mamma SI/L…" at bounding box center [390, 153] width 140 height 24
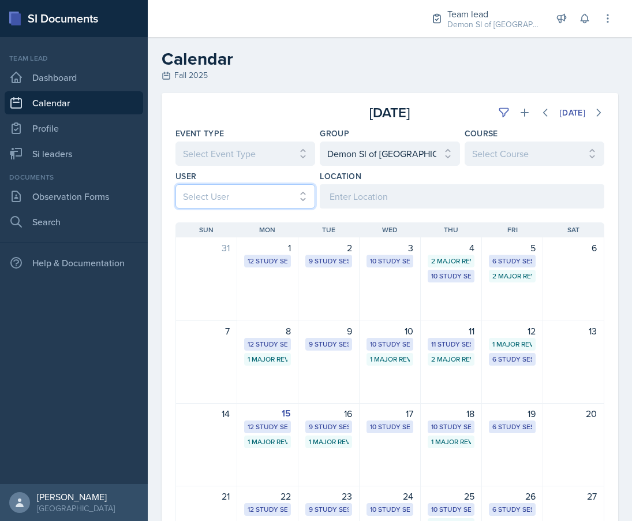
click at [250, 203] on select "Select User All" at bounding box center [245, 196] width 140 height 24
click at [175, 184] on select "Select User All" at bounding box center [245, 196] width 140 height 24
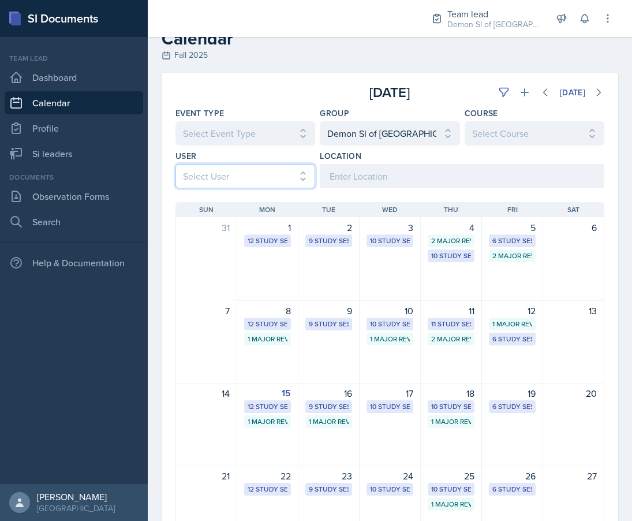
scroll to position [21, 0]
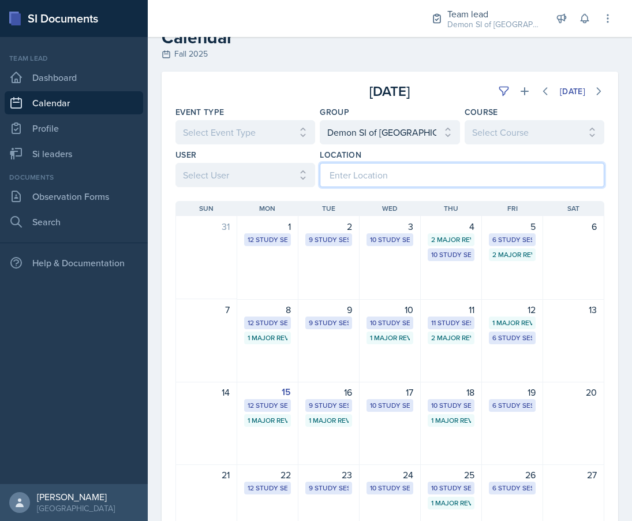
click at [358, 175] on input at bounding box center [462, 175] width 285 height 24
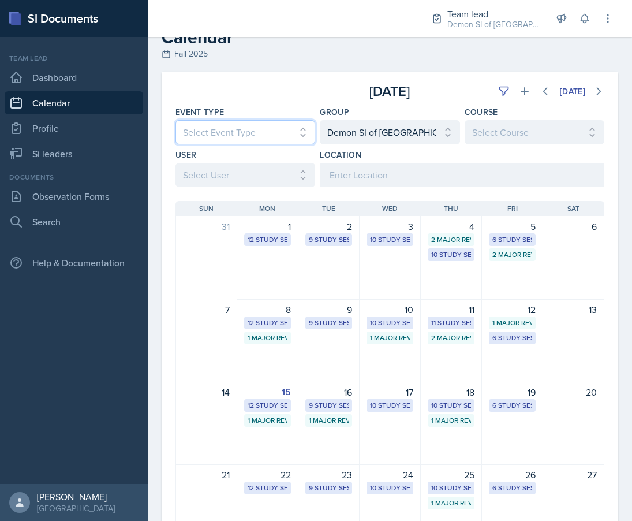
click at [266, 134] on select "Select Event Type All Major Review Session New Calendar Event Study Session" at bounding box center [245, 132] width 140 height 24
select select "66bb7cbf-e419-488b-a7ef-f63bc5f9ed04"
click at [175, 120] on select "Select Event Type All Major Review Session New Calendar Event Study Session" at bounding box center [245, 132] width 140 height 24
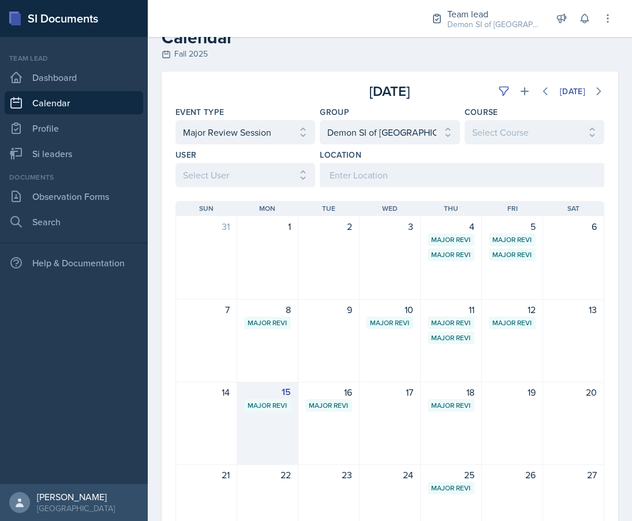
click at [264, 413] on div "15 Major Review Session Bagwell Education Building 233 4:00 PM - 6:00 PM" at bounding box center [267, 423] width 61 height 83
